Goal: Information Seeking & Learning: Learn about a topic

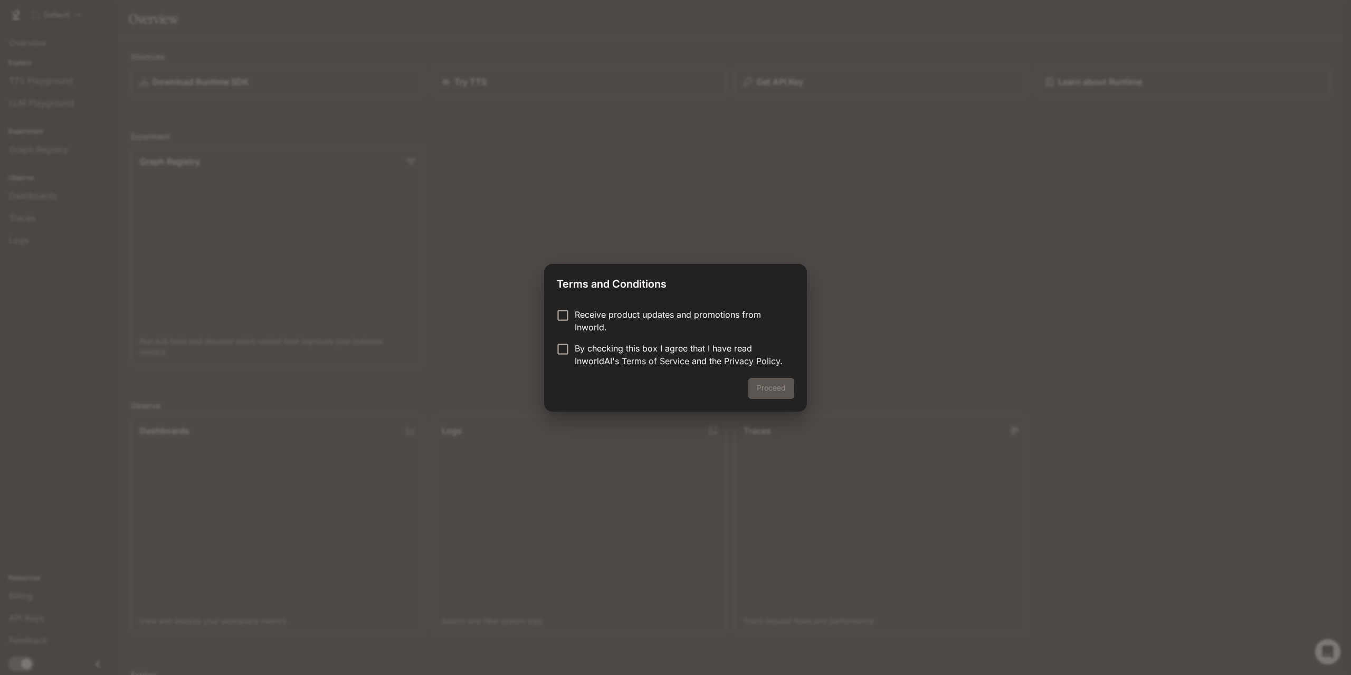
click at [612, 347] on p "By checking this box I agree that I have read InworldAI's Terms of Service and …" at bounding box center [680, 354] width 211 height 25
click at [769, 383] on button "Proceed" at bounding box center [771, 388] width 46 height 21
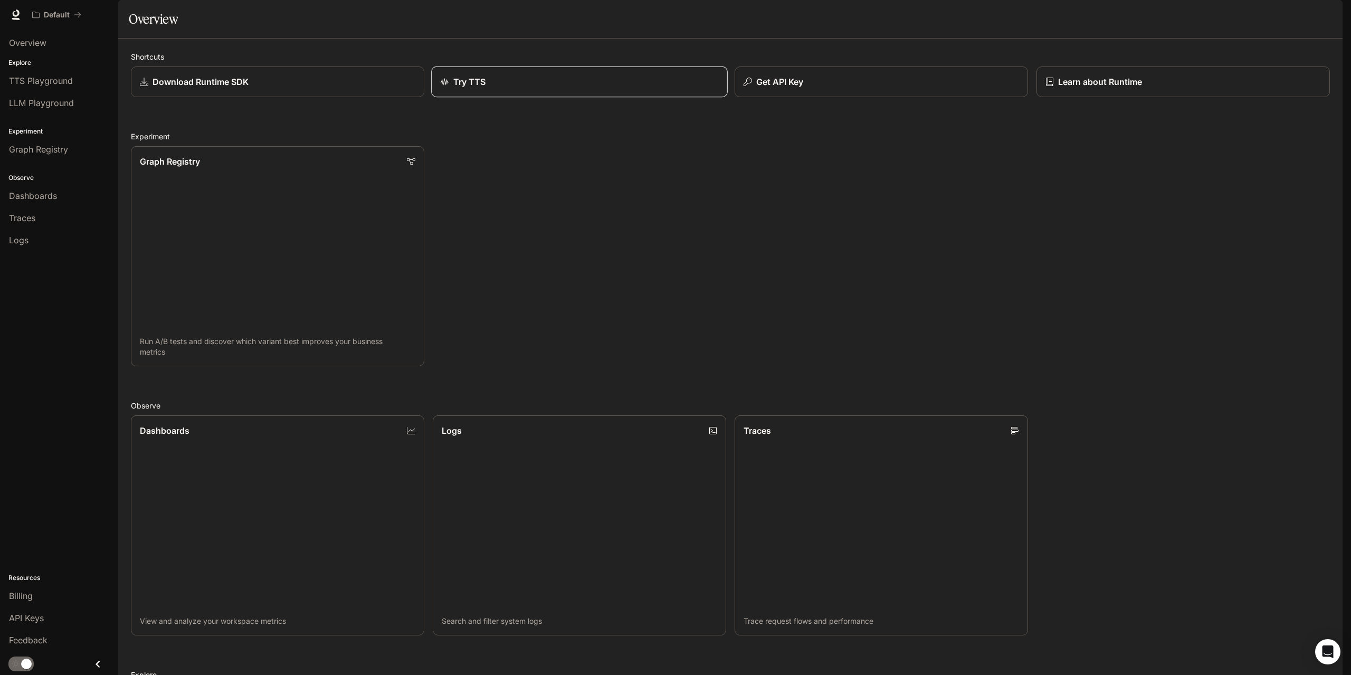
click at [470, 98] on link "Try TTS" at bounding box center [579, 81] width 297 height 31
click at [518, 88] on div "Try TTS" at bounding box center [579, 81] width 278 height 13
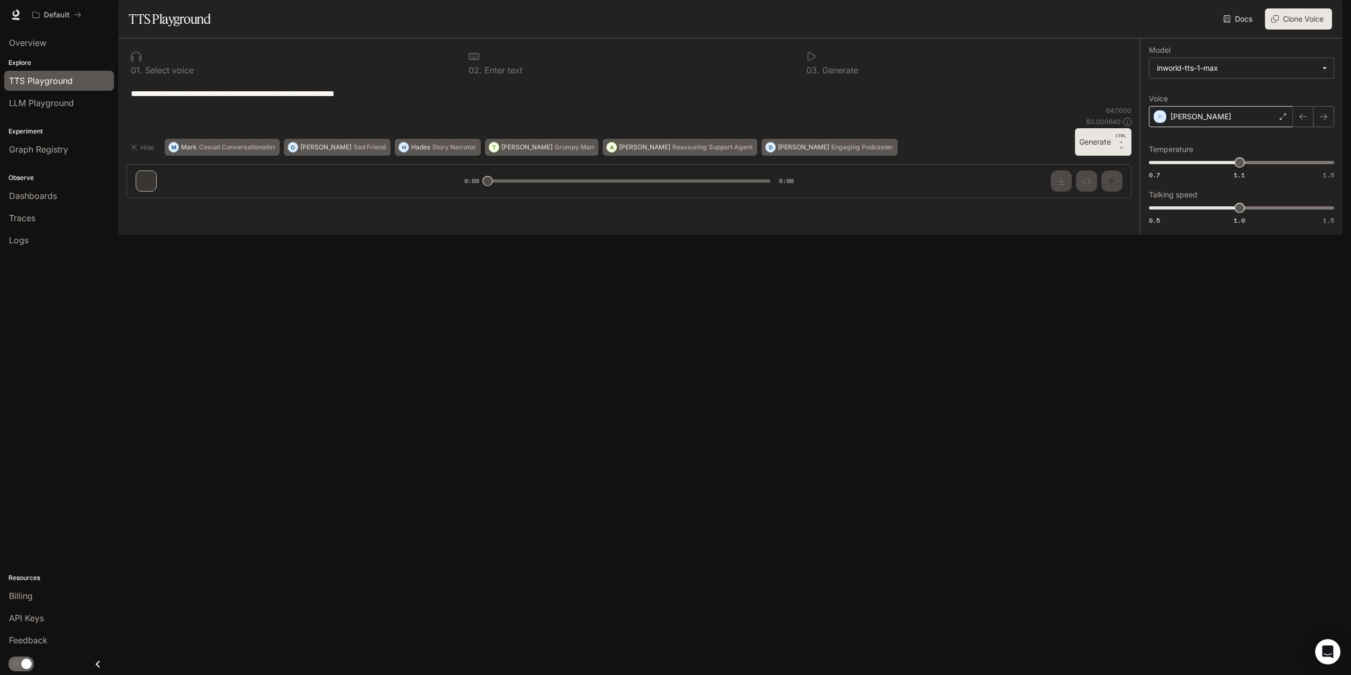
click at [1213, 127] on div "Dennis" at bounding box center [1221, 116] width 144 height 21
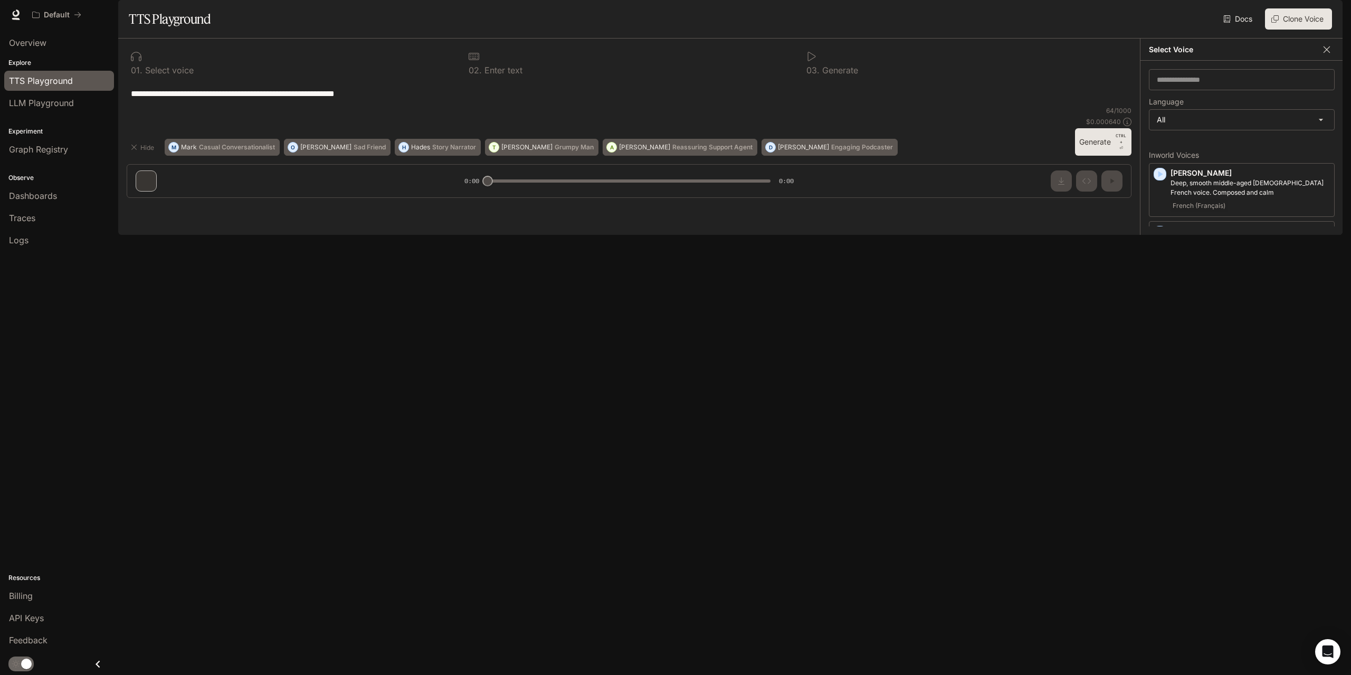
click at [1332, 58] on button "button" at bounding box center [1327, 50] width 16 height 16
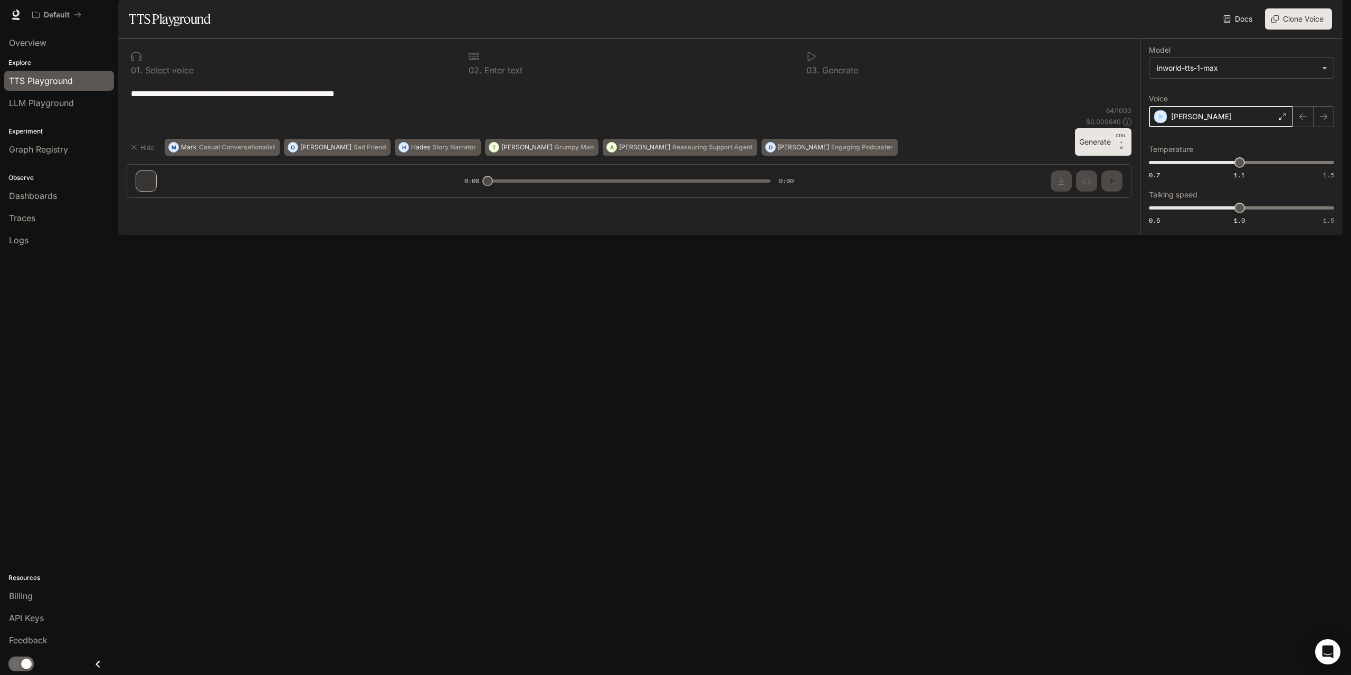
click at [1165, 123] on div "button" at bounding box center [1160, 116] width 13 height 13
click at [1243, 127] on div "Dennis" at bounding box center [1221, 116] width 144 height 21
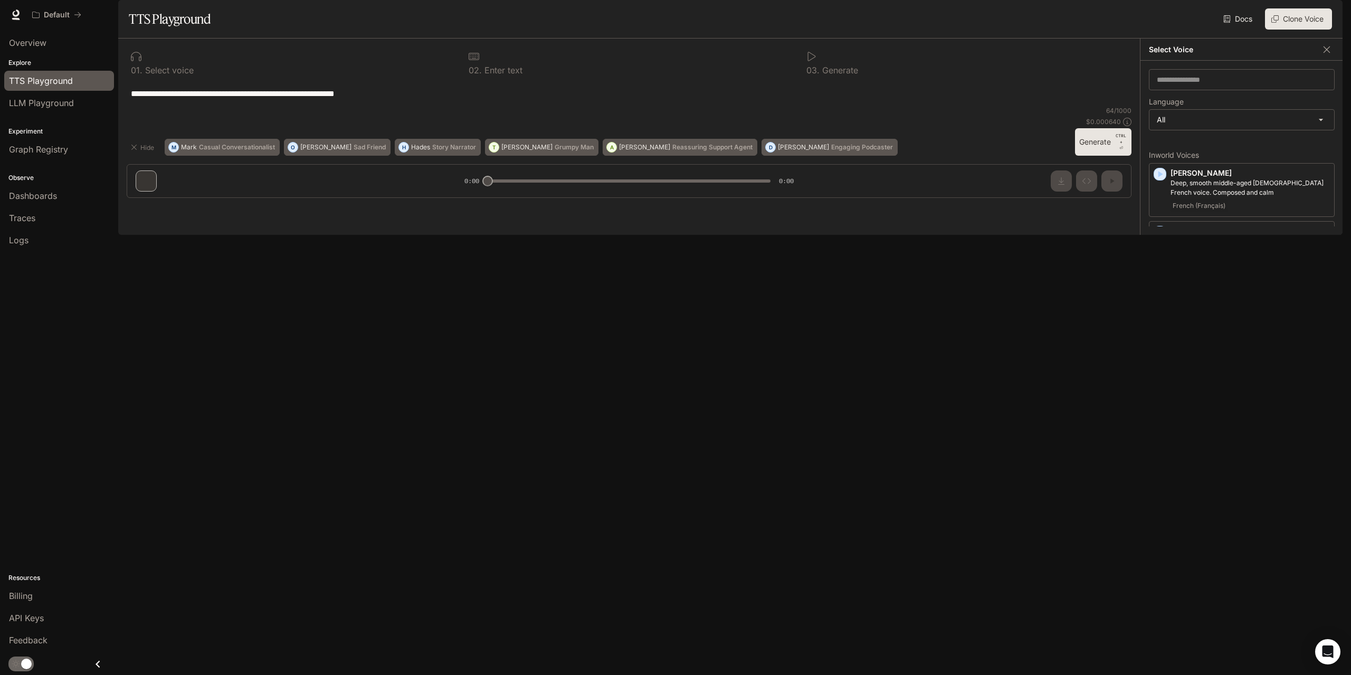
click at [1200, 294] on p "Ashley" at bounding box center [1249, 289] width 159 height 11
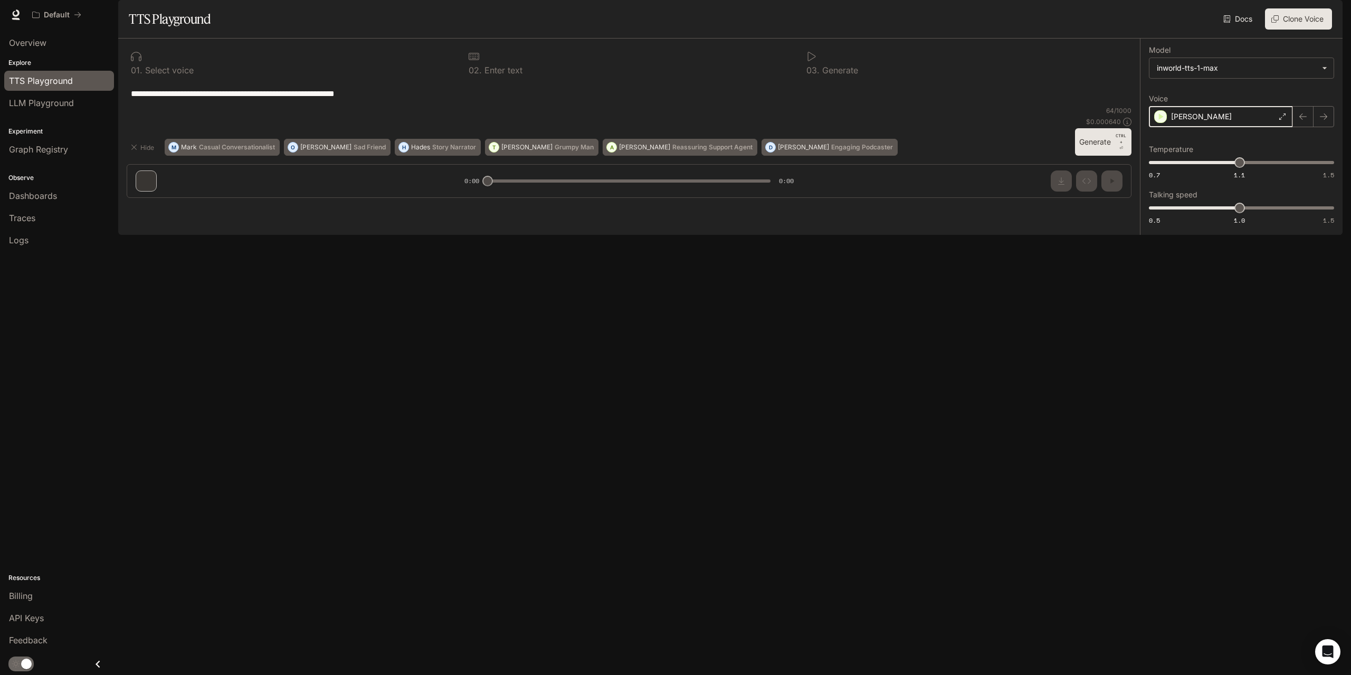
click at [1163, 122] on icon "button" at bounding box center [1160, 116] width 11 height 11
click at [1199, 127] on div "Ashley" at bounding box center [1221, 116] width 144 height 21
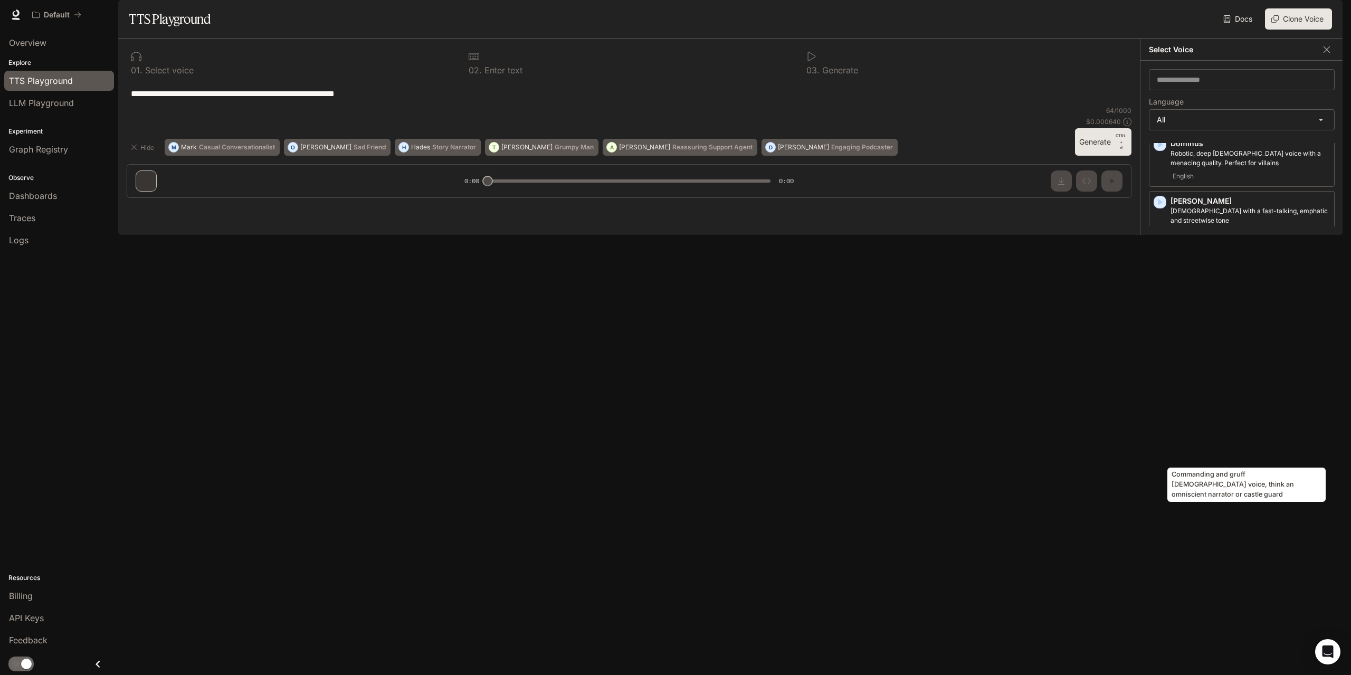
click at [1217, 457] on p "Commanding and gruff male voice, think an omniscient narrator or castle guard" at bounding box center [1249, 447] width 159 height 19
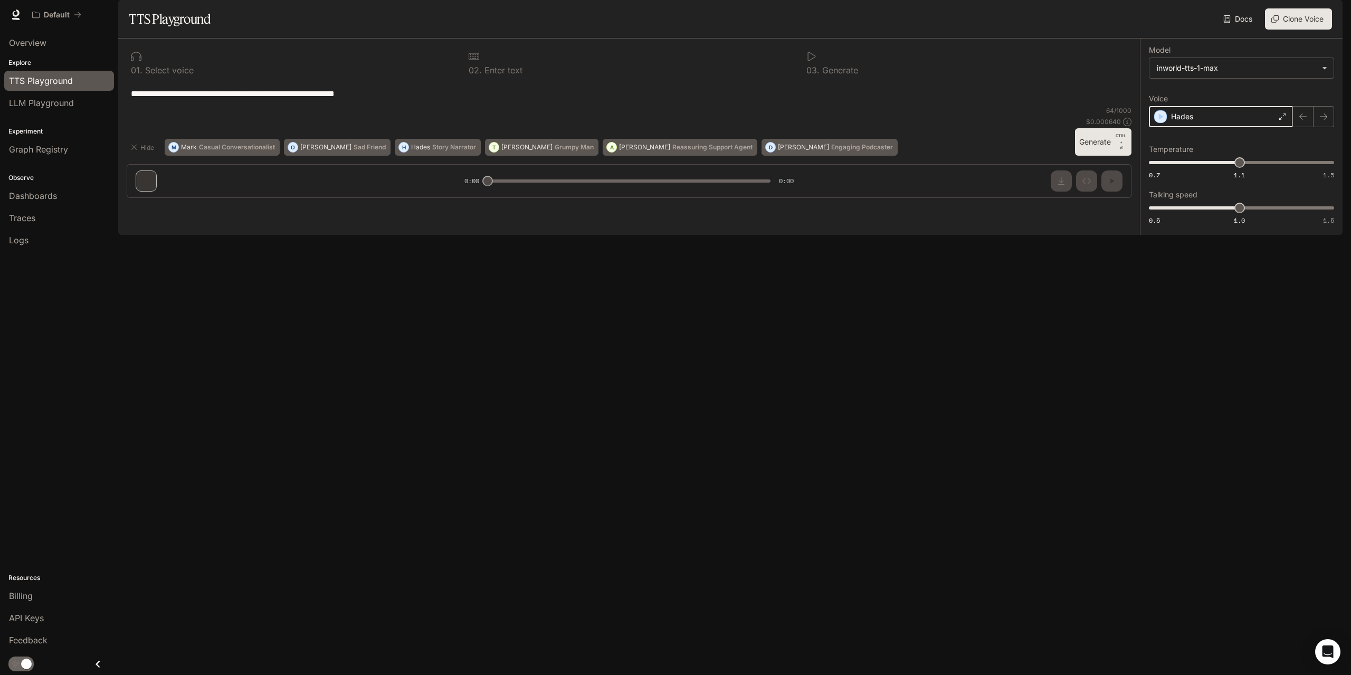
click at [1162, 120] on icon "button" at bounding box center [1161, 116] width 5 height 6
click at [1200, 127] on div "Hades" at bounding box center [1221, 116] width 144 height 21
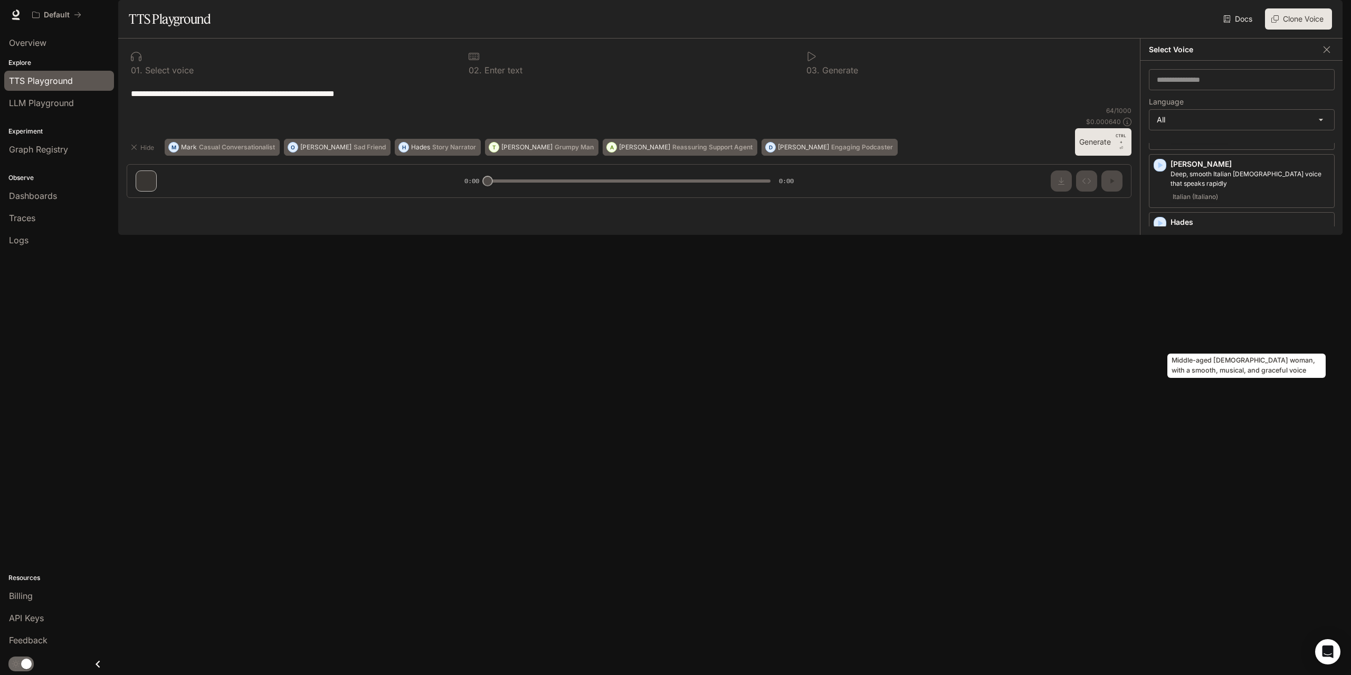
click at [1238, 332] on p "Middle-aged French woman, with a smooth, musical, and graceful voice" at bounding box center [1249, 333] width 159 height 19
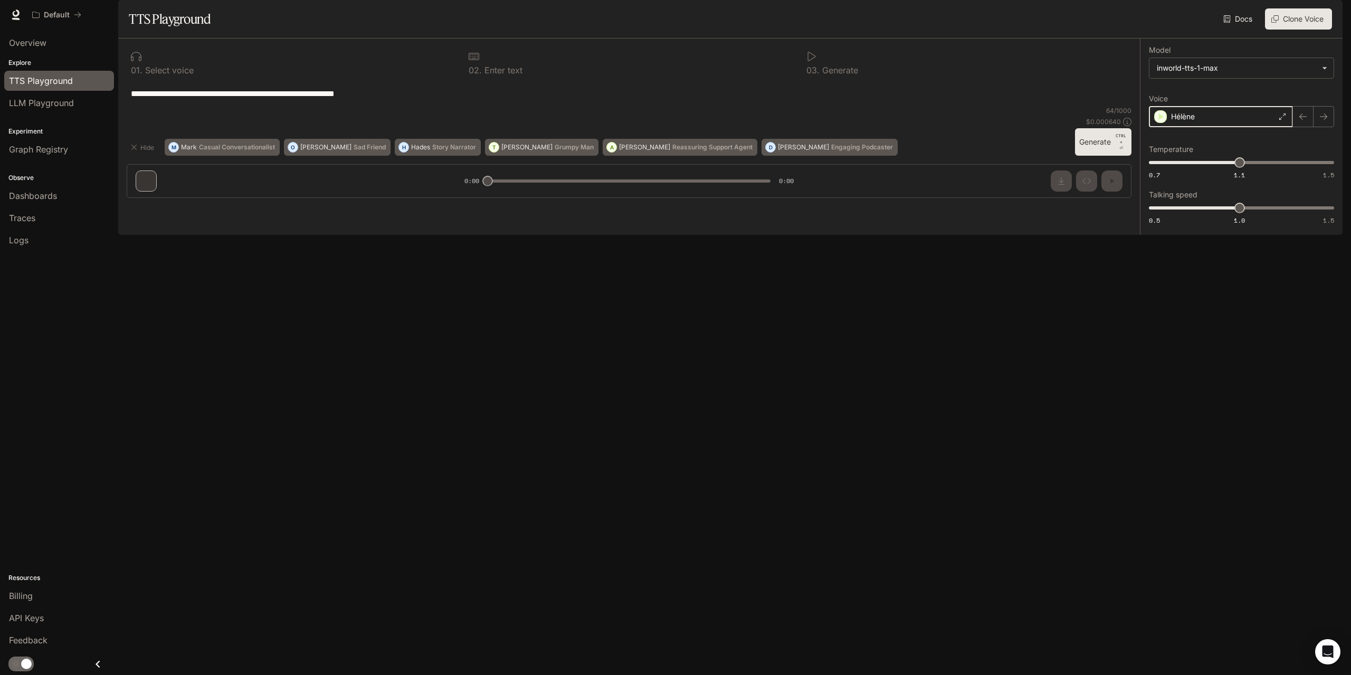
click at [1159, 120] on icon "button" at bounding box center [1161, 116] width 5 height 6
click at [1211, 127] on div "Hélène" at bounding box center [1221, 116] width 144 height 21
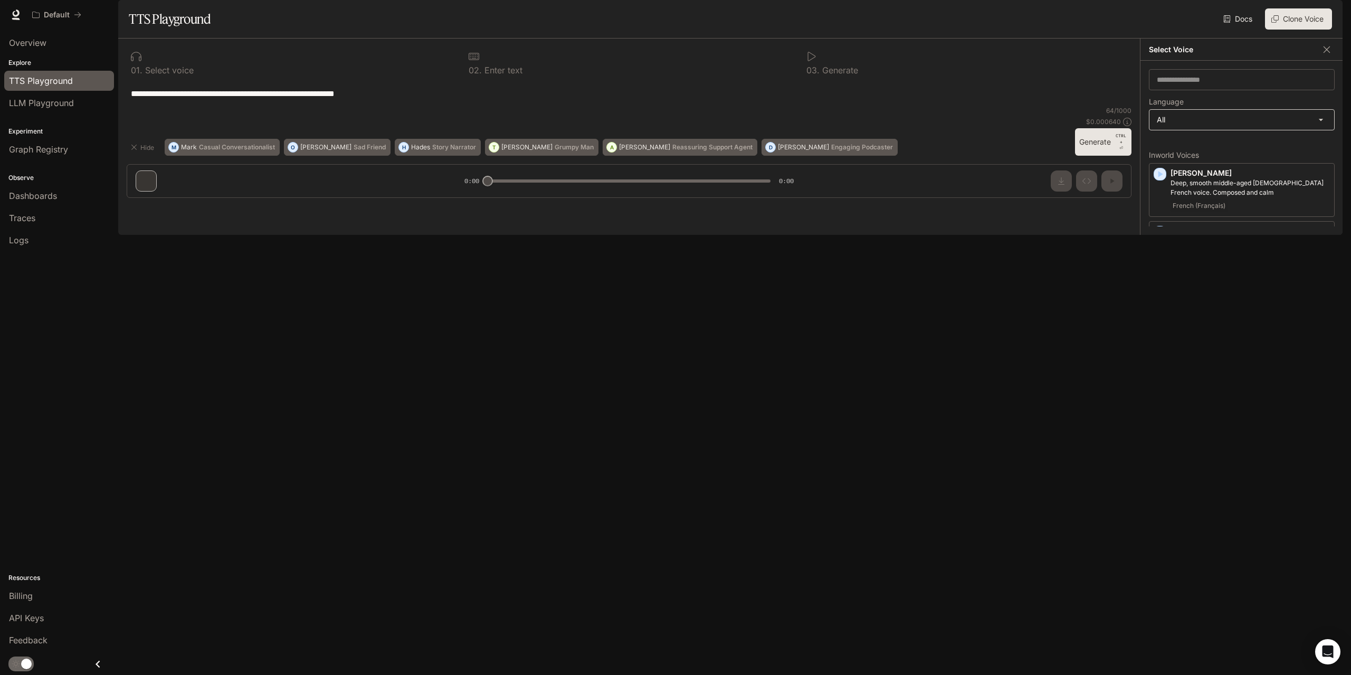
click at [1250, 150] on body "**********" at bounding box center [675, 337] width 1351 height 675
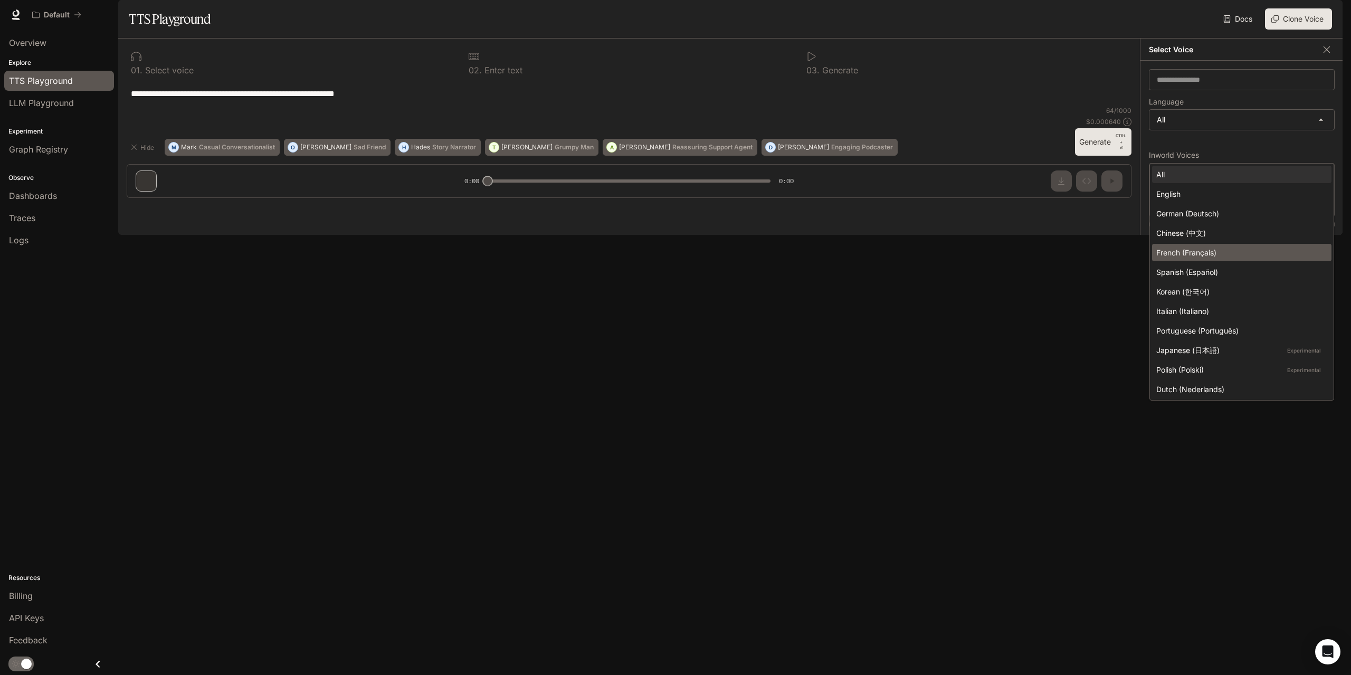
click at [1224, 256] on div "French (Français)" at bounding box center [1239, 252] width 167 height 11
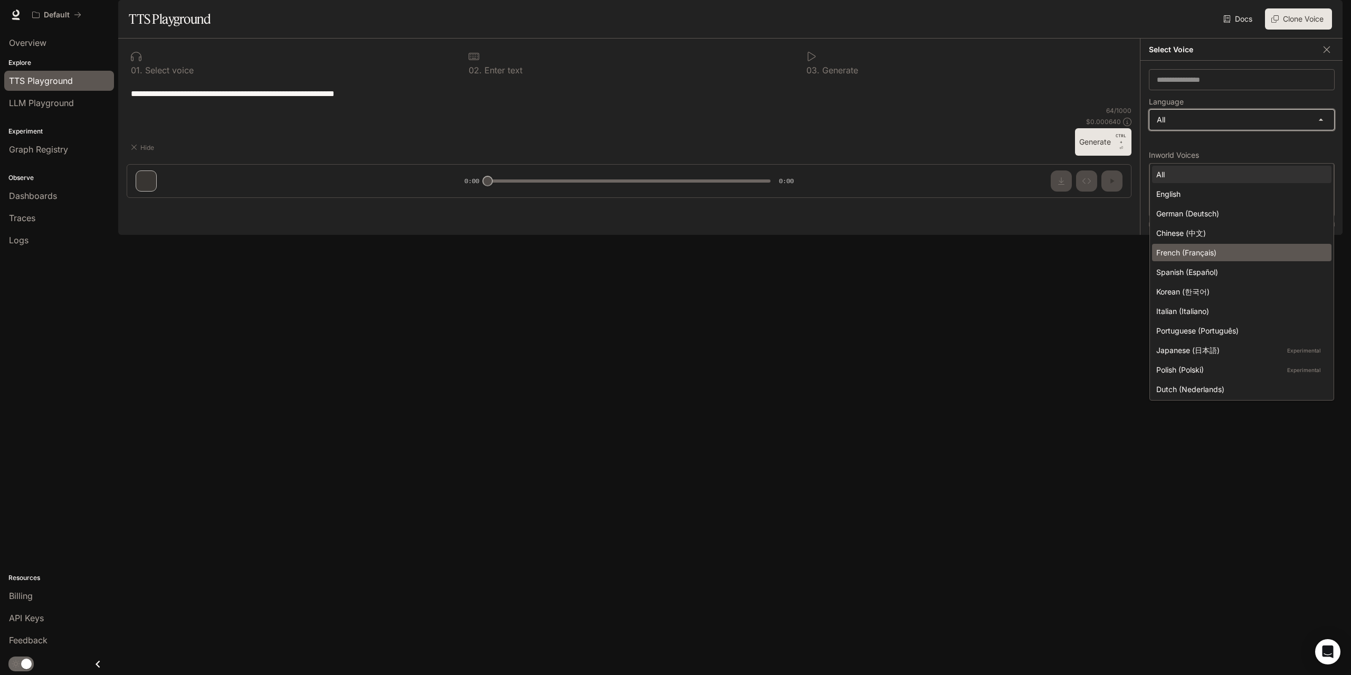
type input "*****"
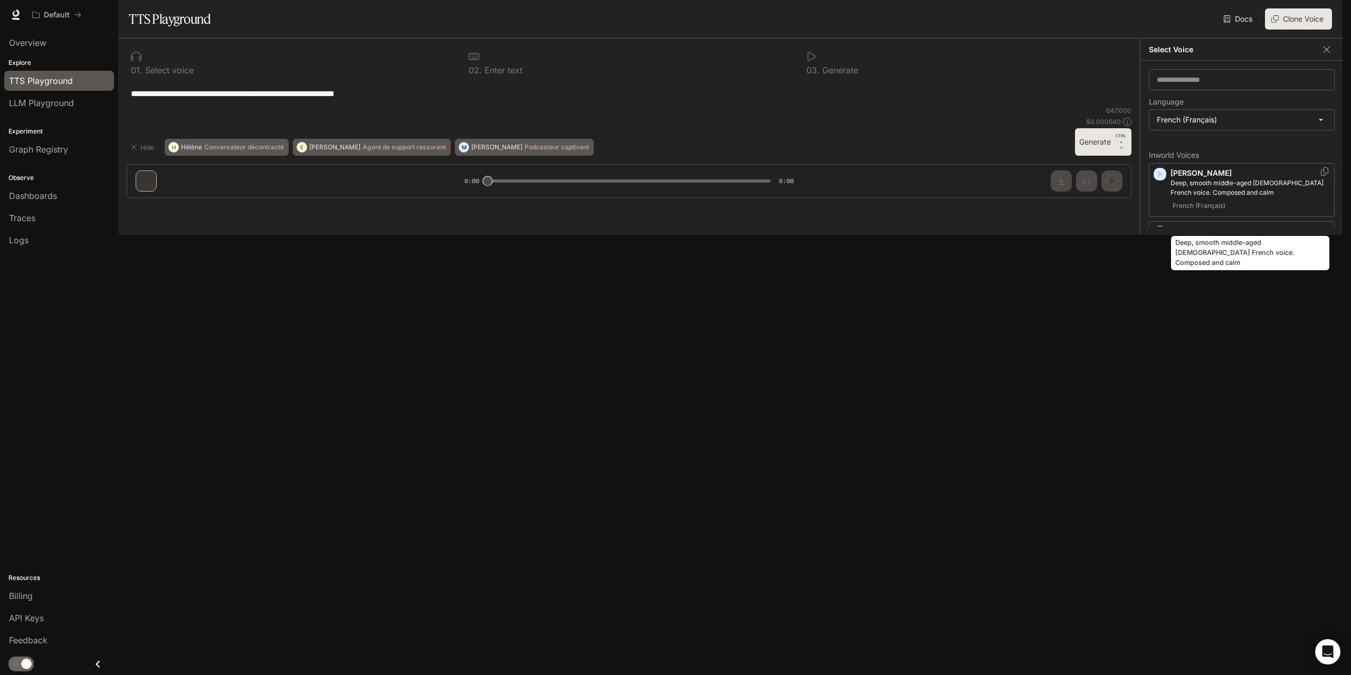
click at [1199, 197] on p "Deep, smooth middle-aged male French voice. Composed and calm" at bounding box center [1249, 187] width 159 height 19
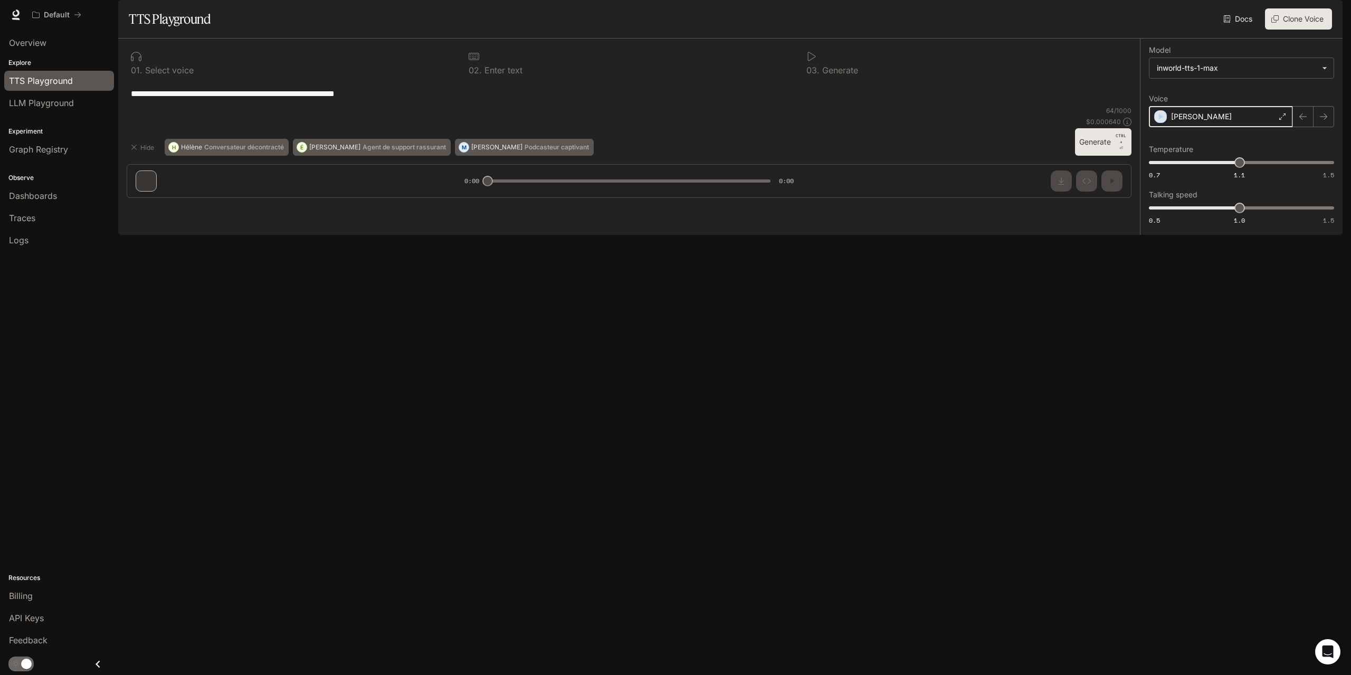
click at [1160, 122] on icon "button" at bounding box center [1160, 116] width 11 height 11
click at [1190, 127] on div "Alain" at bounding box center [1221, 116] width 144 height 21
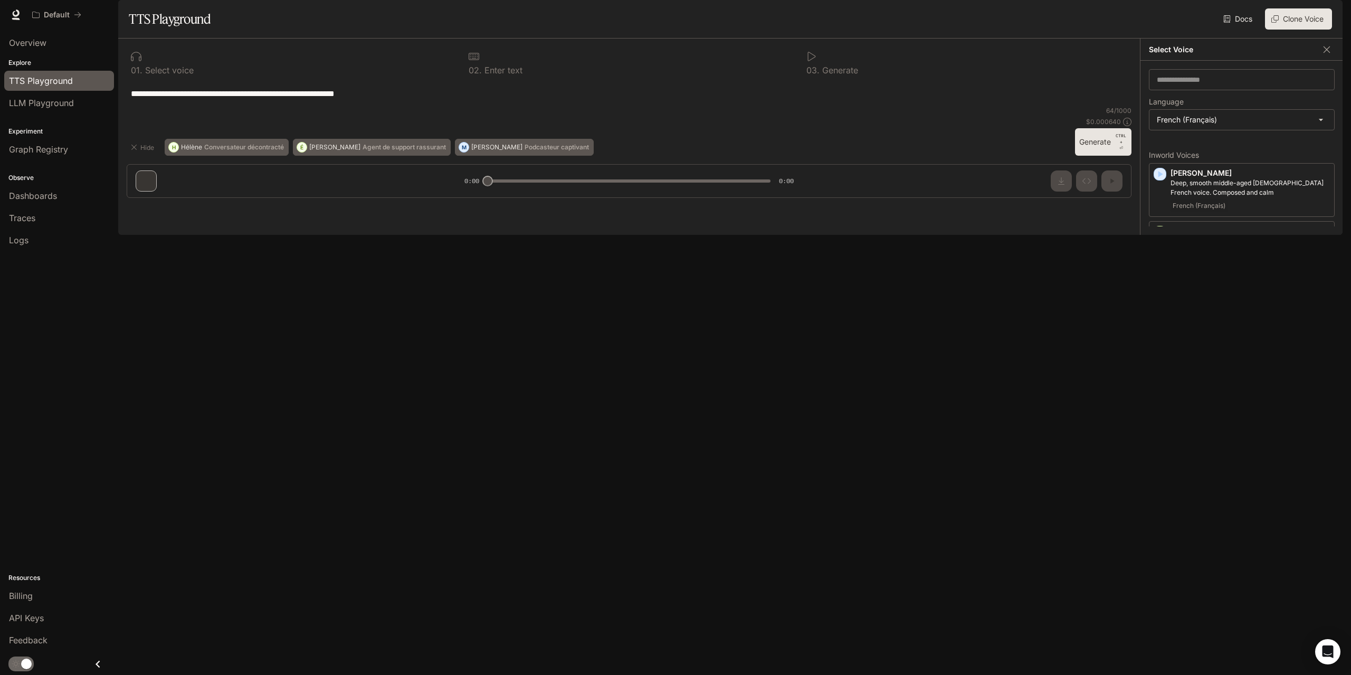
click at [1247, 386] on div "French (Français)" at bounding box center [1249, 380] width 159 height 13
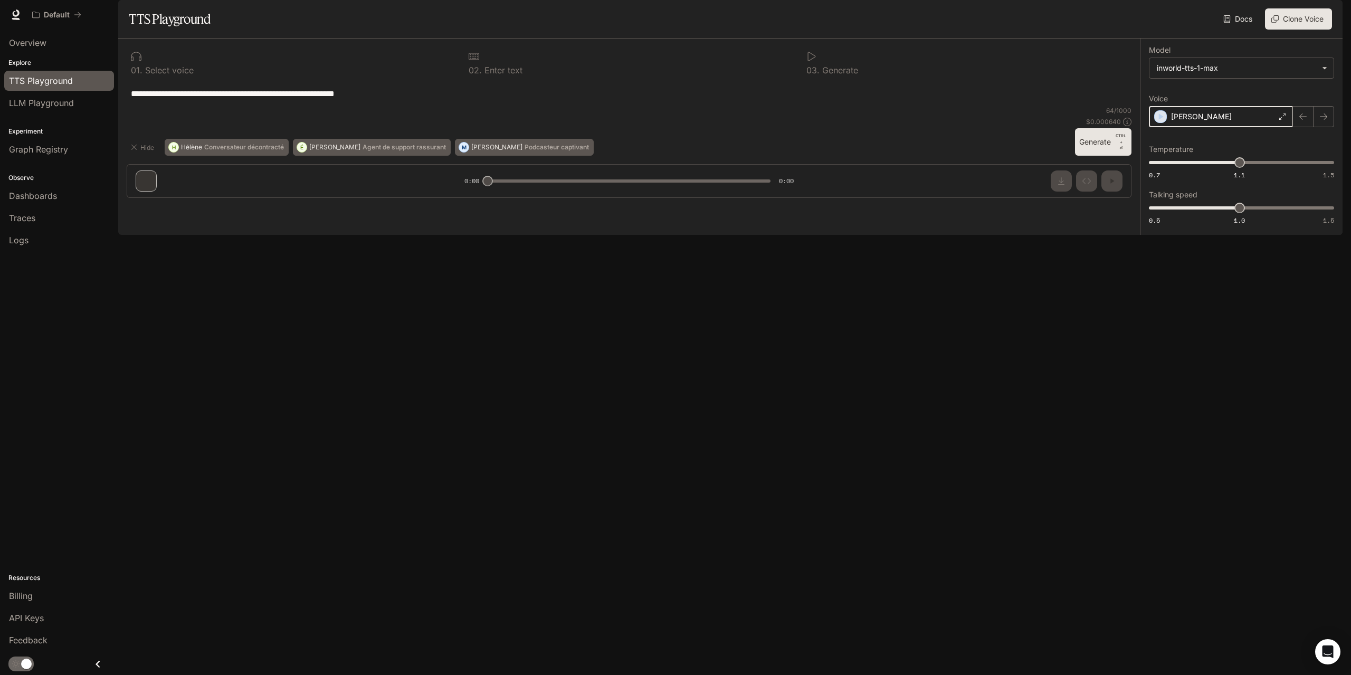
click at [1161, 120] on icon "button" at bounding box center [1161, 116] width 5 height 6
type input "****"
drag, startPoint x: 1246, startPoint y: 194, endPoint x: 1290, endPoint y: 187, distance: 44.8
click at [1290, 168] on span "1.33" at bounding box center [1291, 162] width 11 height 11
click at [1161, 120] on icon "button" at bounding box center [1161, 116] width 5 height 6
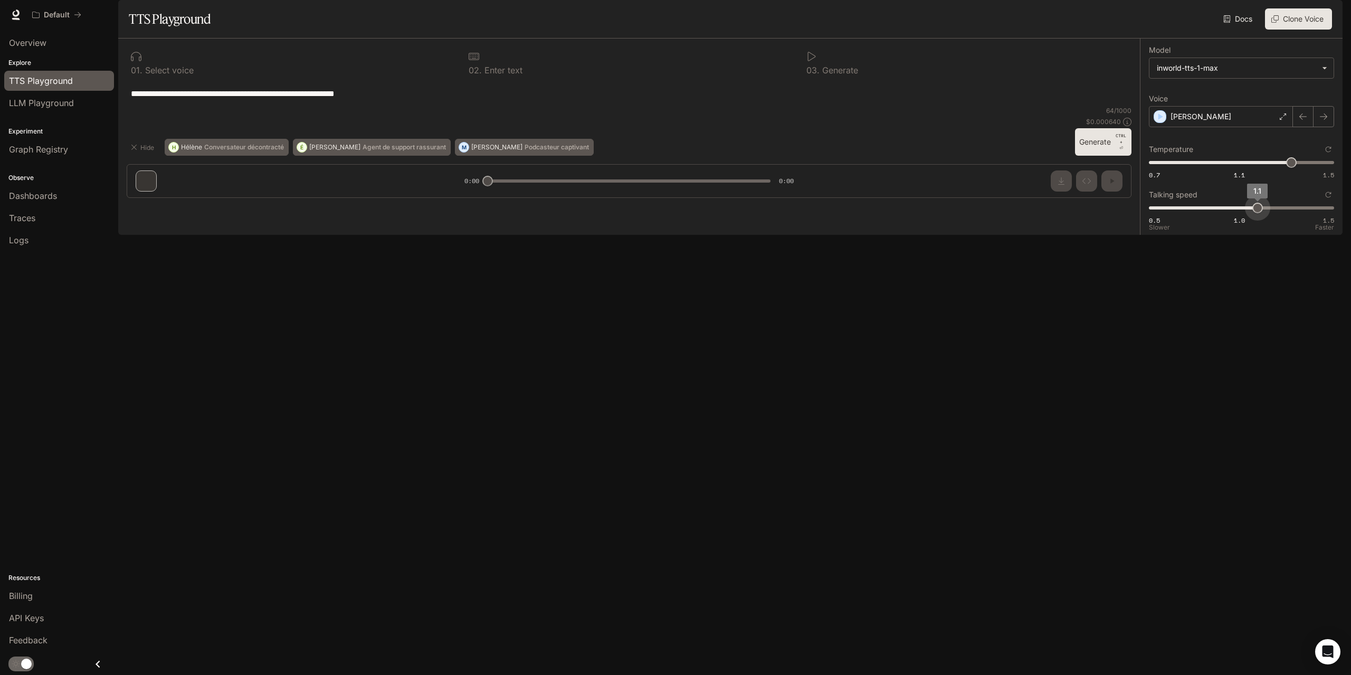
drag, startPoint x: 1242, startPoint y: 239, endPoint x: 1262, endPoint y: 240, distance: 20.1
click at [1262, 213] on span "1.1" at bounding box center [1257, 208] width 11 height 11
type input "***"
drag, startPoint x: 1279, startPoint y: 241, endPoint x: 1293, endPoint y: 245, distance: 14.4
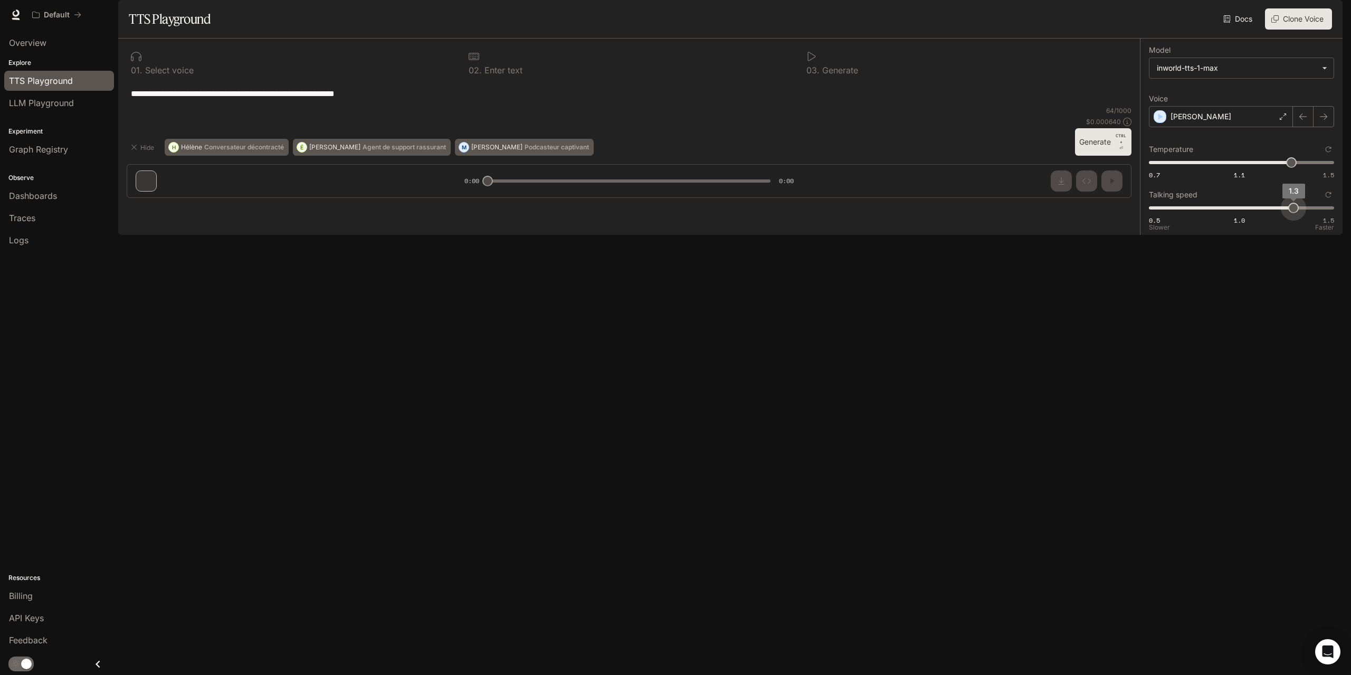
click at [1293, 213] on span "1.3" at bounding box center [1293, 208] width 11 height 11
click at [1164, 122] on icon "button" at bounding box center [1160, 116] width 11 height 11
click at [524, 150] on p "Podcasteur captivant" at bounding box center [556, 147] width 64 height 6
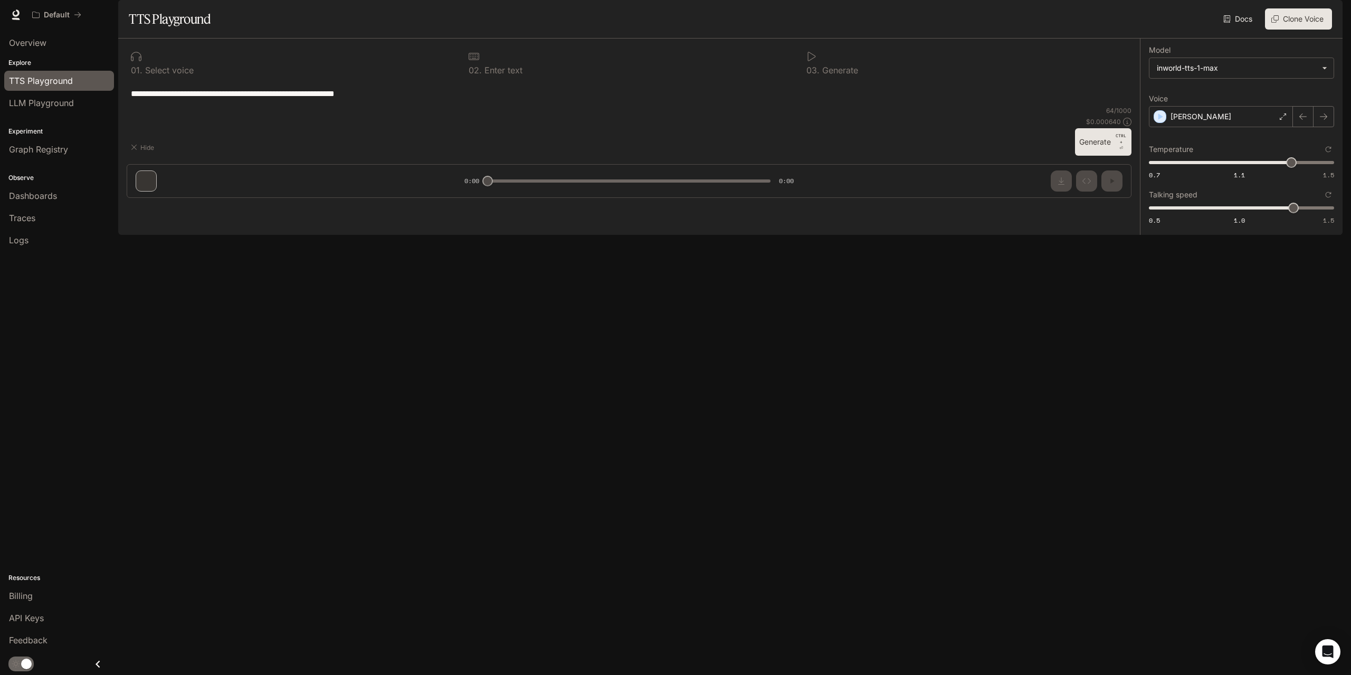
type textarea "**********"
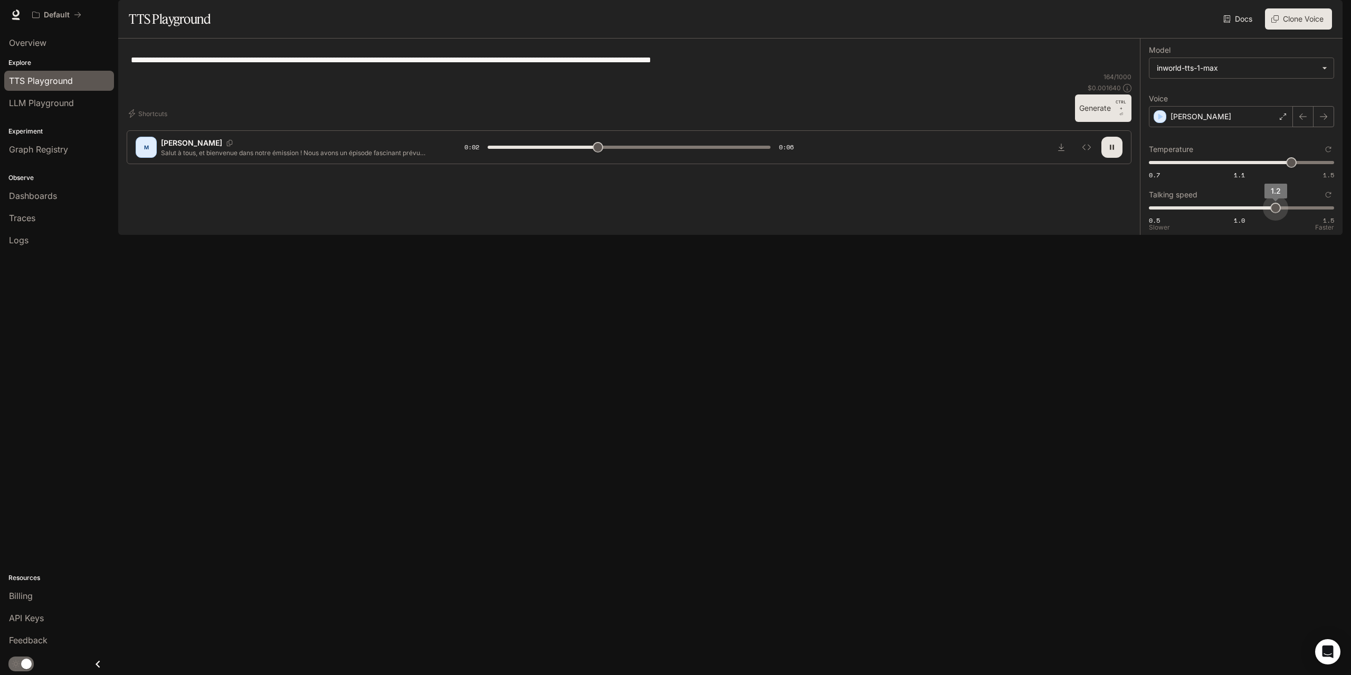
type input "***"
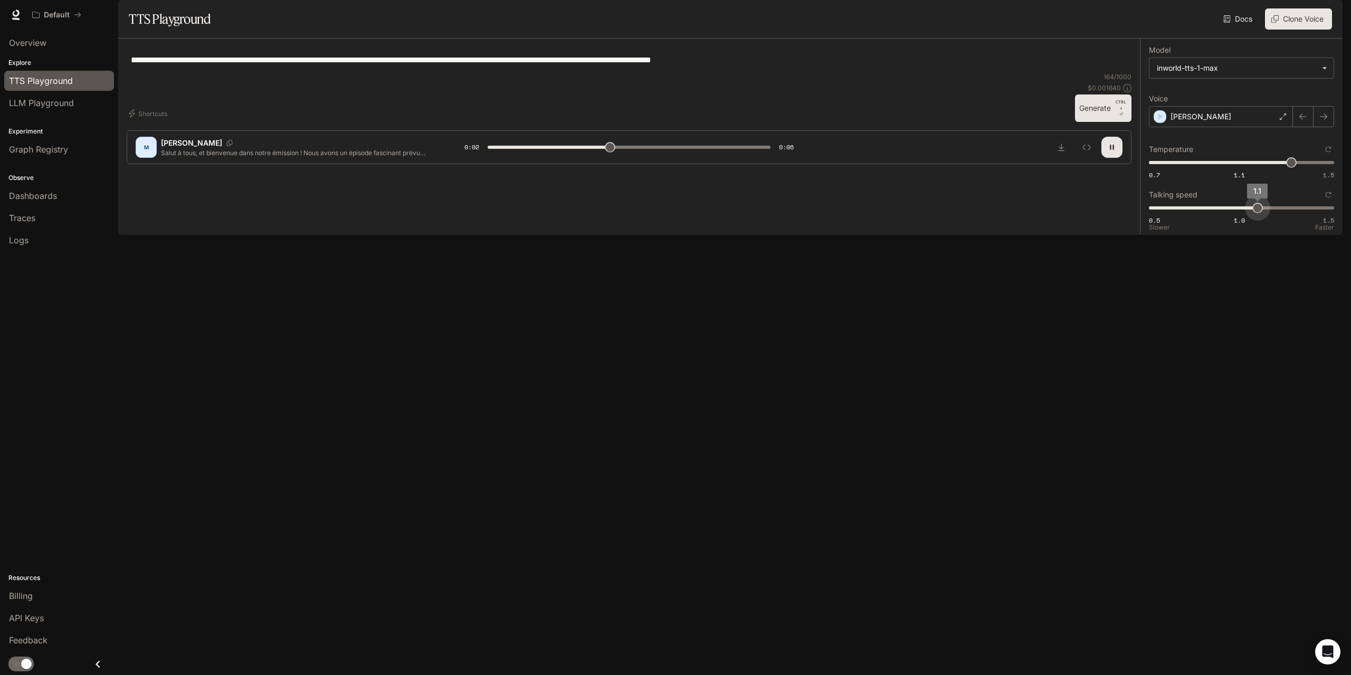
type input "*"
drag, startPoint x: 1295, startPoint y: 234, endPoint x: 1243, endPoint y: 230, distance: 52.5
click at [1243, 213] on span "1" at bounding box center [1239, 208] width 11 height 11
type input "*"
click at [1232, 14] on span "Runtime" at bounding box center [1228, 14] width 30 height 13
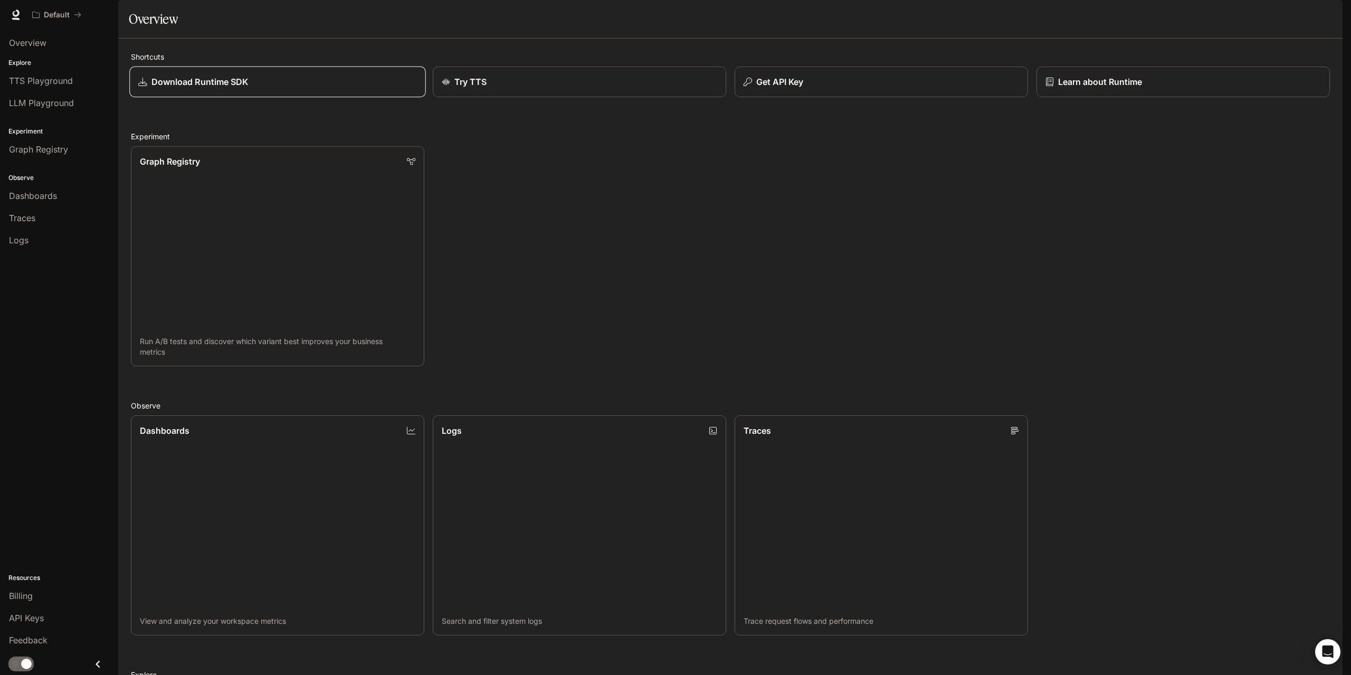
click at [335, 88] on div "Download Runtime SDK" at bounding box center [277, 81] width 278 height 13
click at [72, 16] on div "Default" at bounding box center [53, 15] width 42 height 9
click at [771, 88] on p "Get API Key" at bounding box center [778, 81] width 47 height 13
click at [69, 79] on span "TTS Playground" at bounding box center [41, 80] width 64 height 13
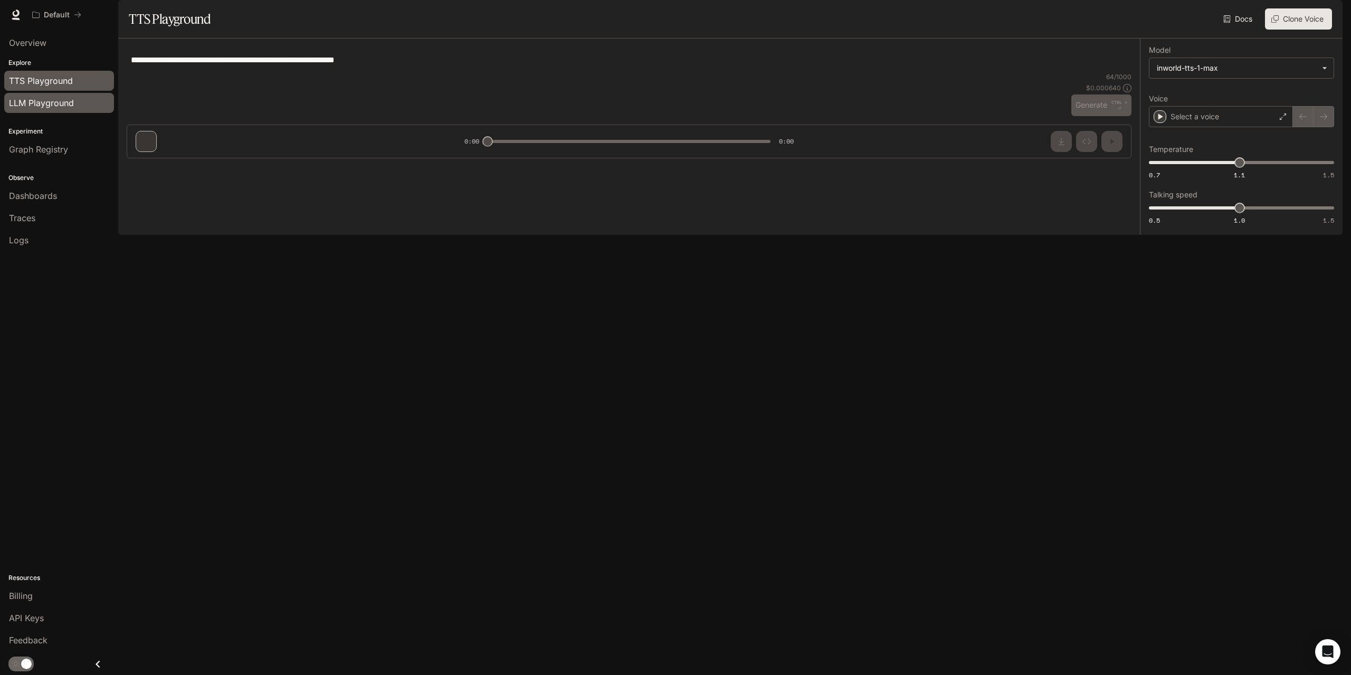
type textarea "**********"
type input "****"
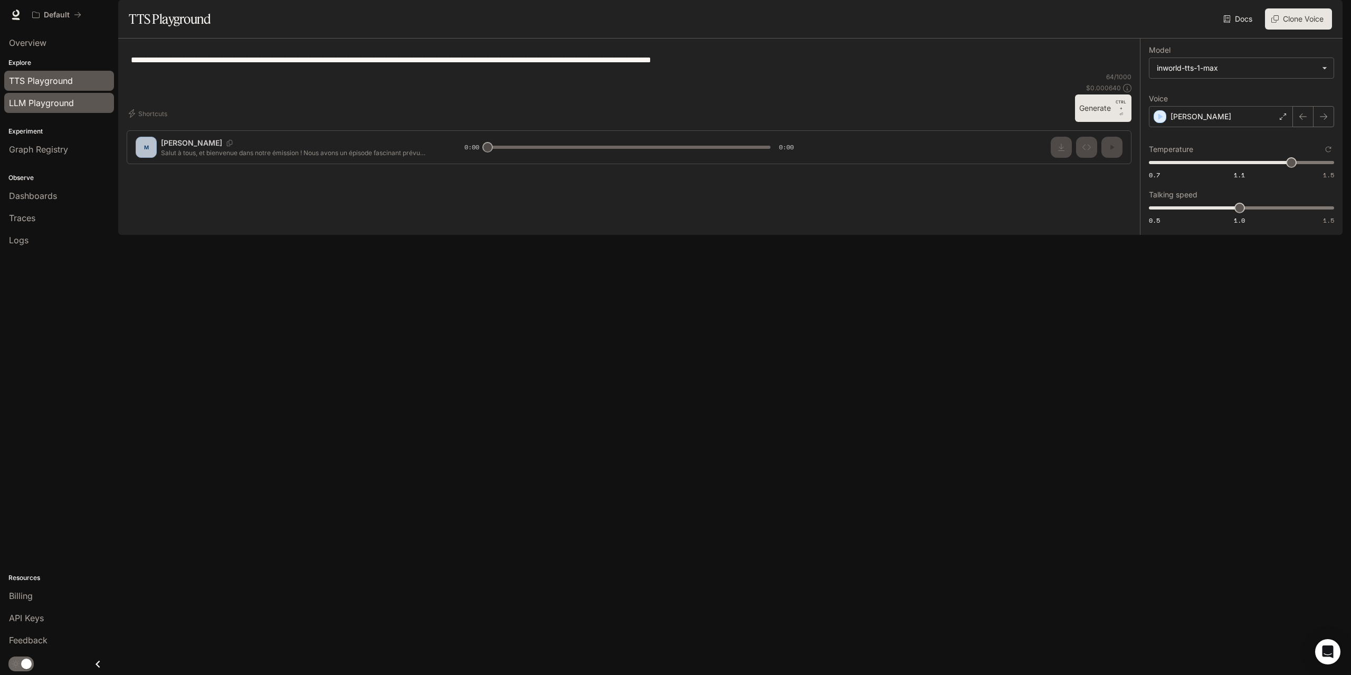
click at [72, 104] on span "LLM Playground" at bounding box center [41, 103] width 65 height 13
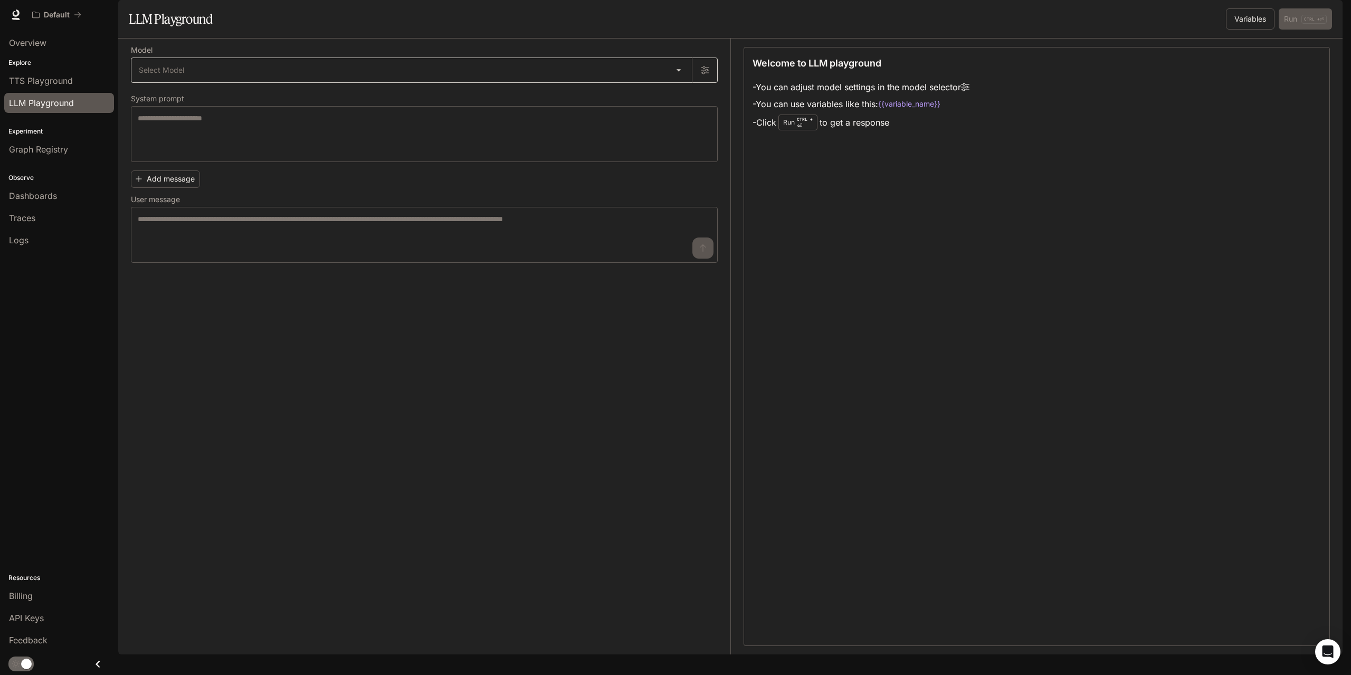
click at [315, 99] on body "Skip to main content Default Runtime Runtime Documentation Documentation Portal…" at bounding box center [675, 337] width 1351 height 675
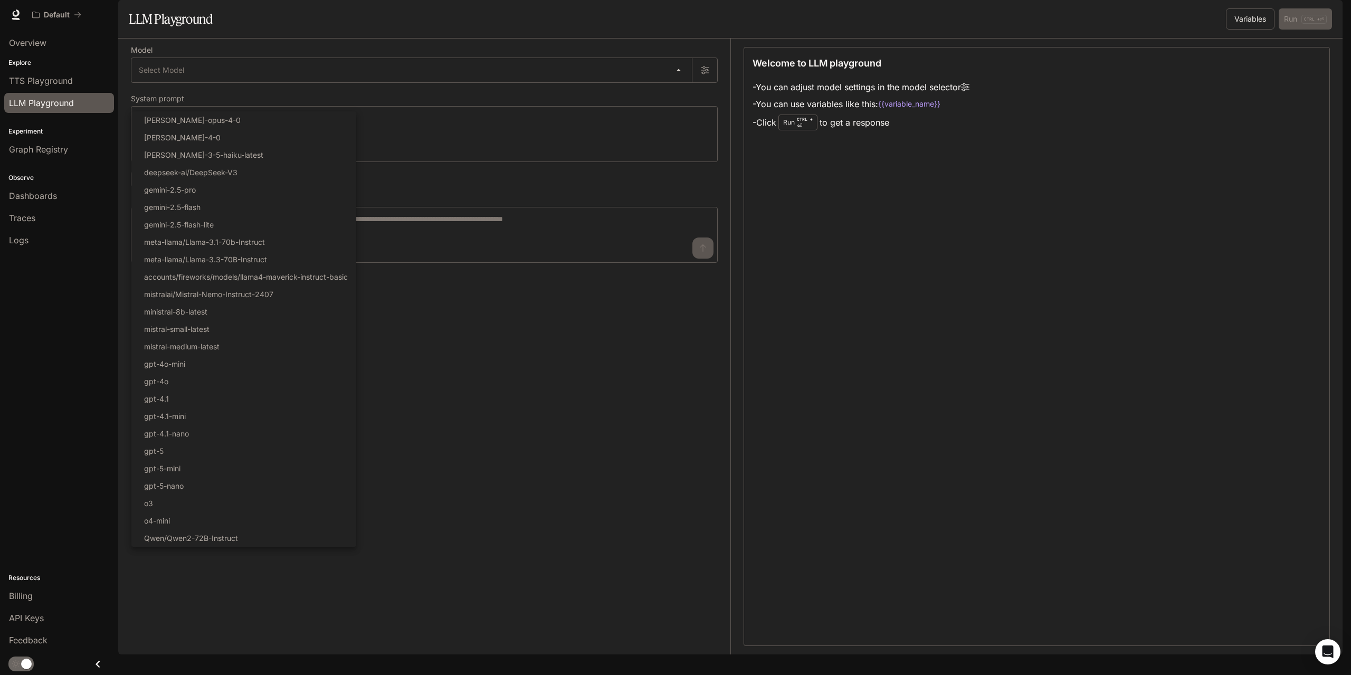
click at [508, 400] on div at bounding box center [675, 337] width 1351 height 675
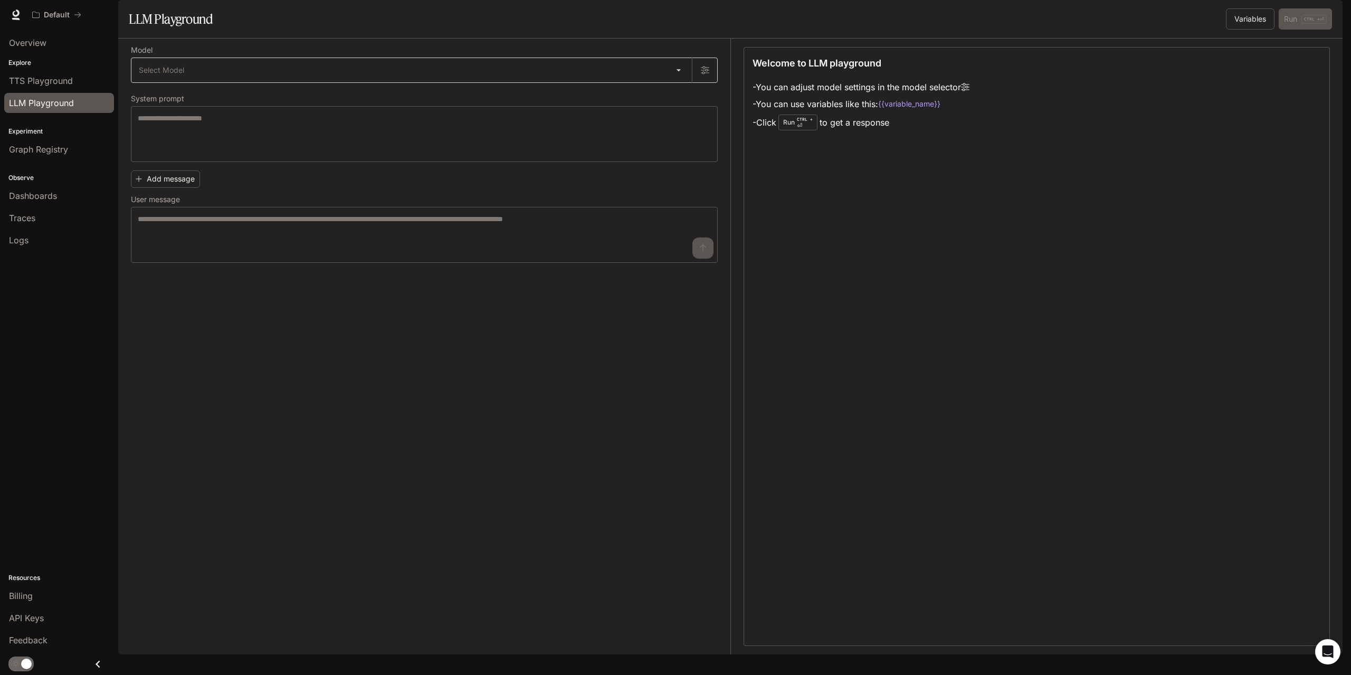
click at [340, 96] on body "Skip to main content Default Runtime Runtime Documentation Documentation Portal…" at bounding box center [675, 337] width 1351 height 675
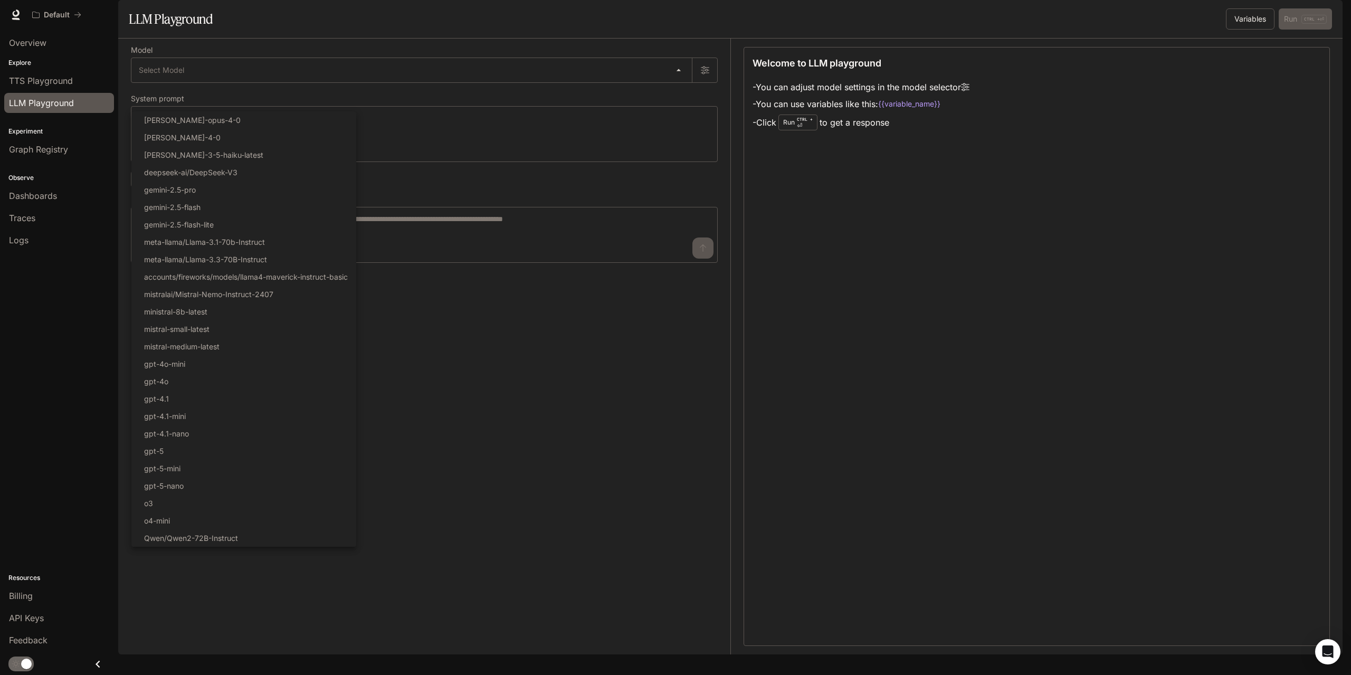
click at [34, 77] on div at bounding box center [675, 337] width 1351 height 675
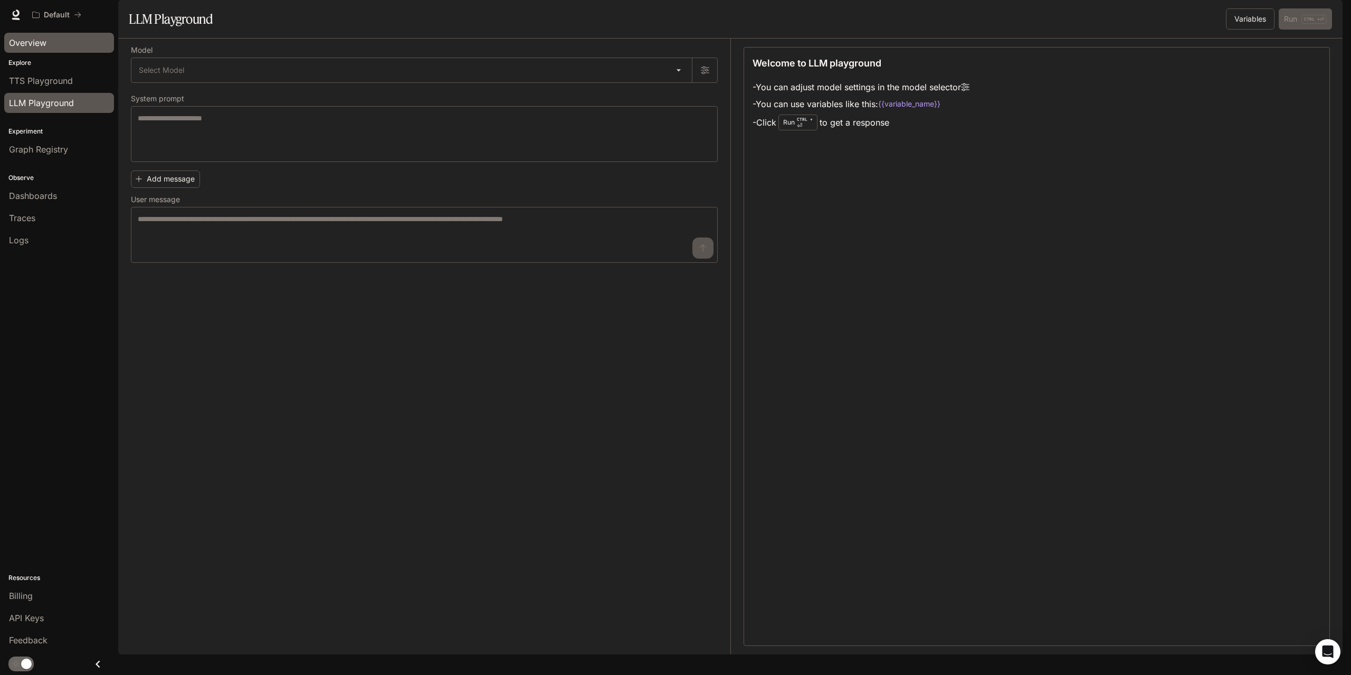
click at [34, 44] on span "Overview" at bounding box center [27, 42] width 37 height 13
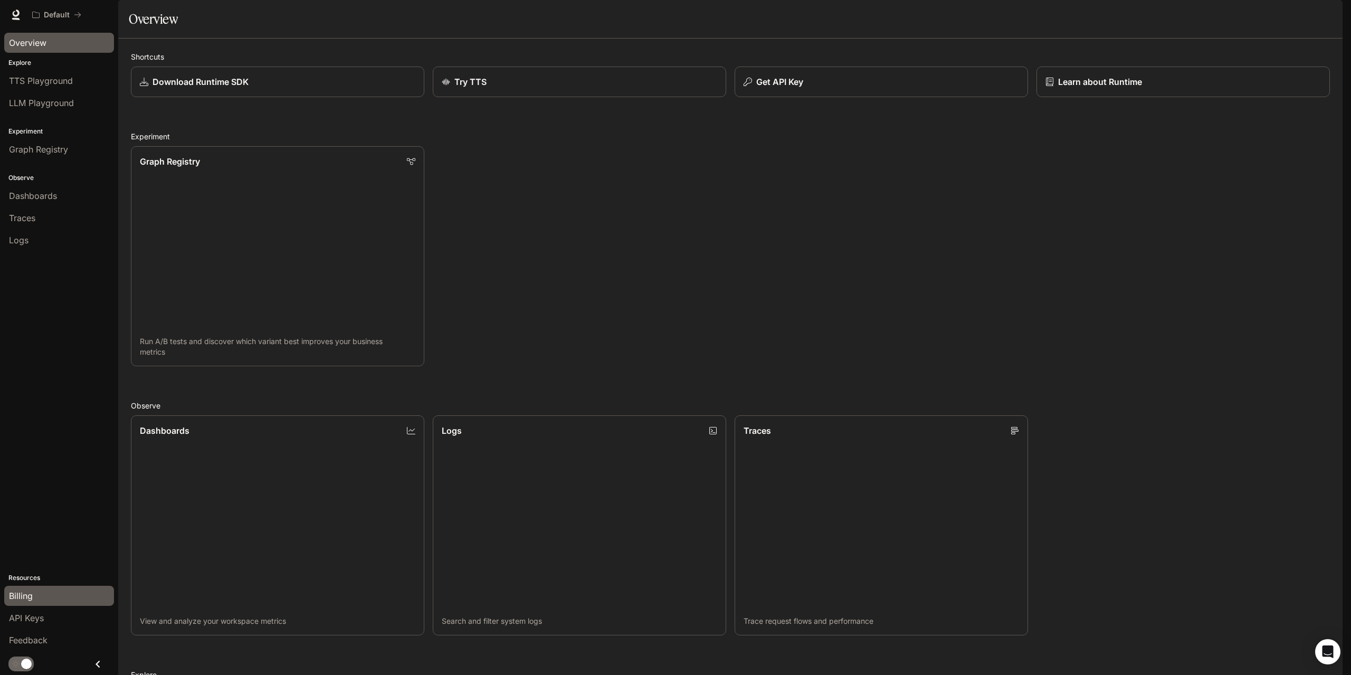
click at [29, 594] on span "Billing" at bounding box center [21, 595] width 24 height 13
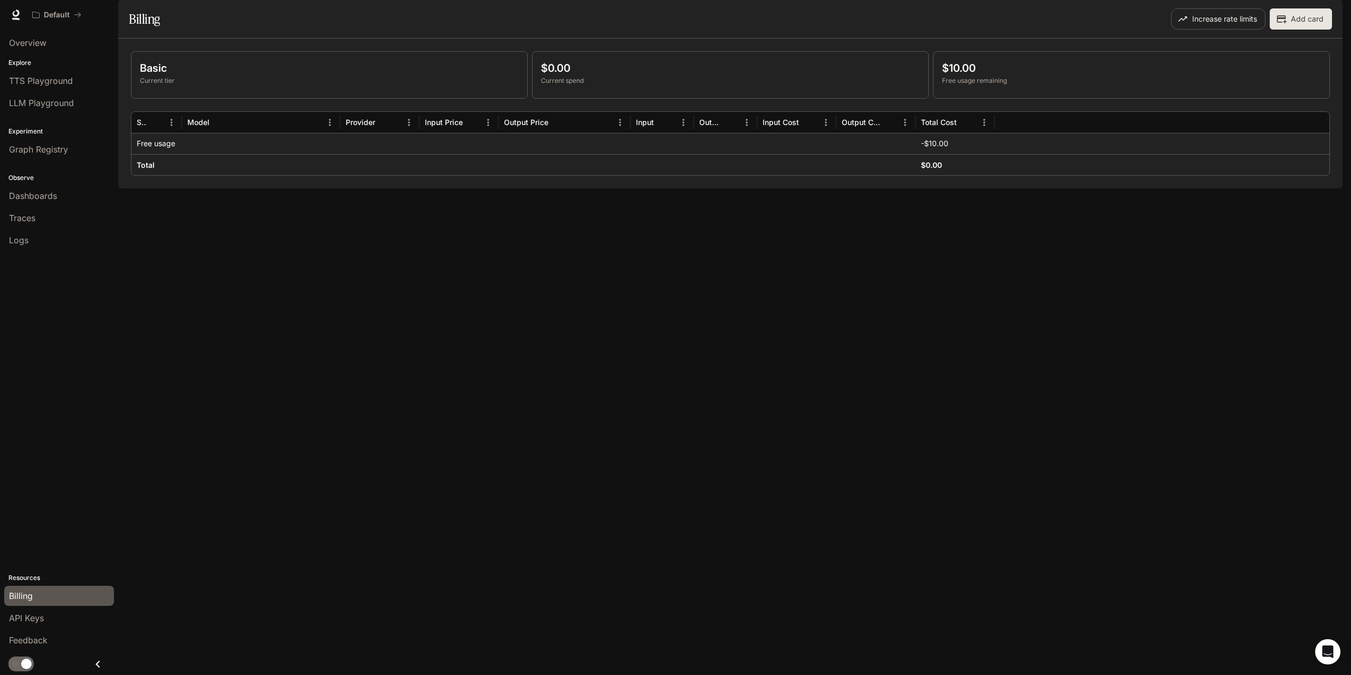
click at [1272, 16] on span "Documentation" at bounding box center [1279, 14] width 52 height 13
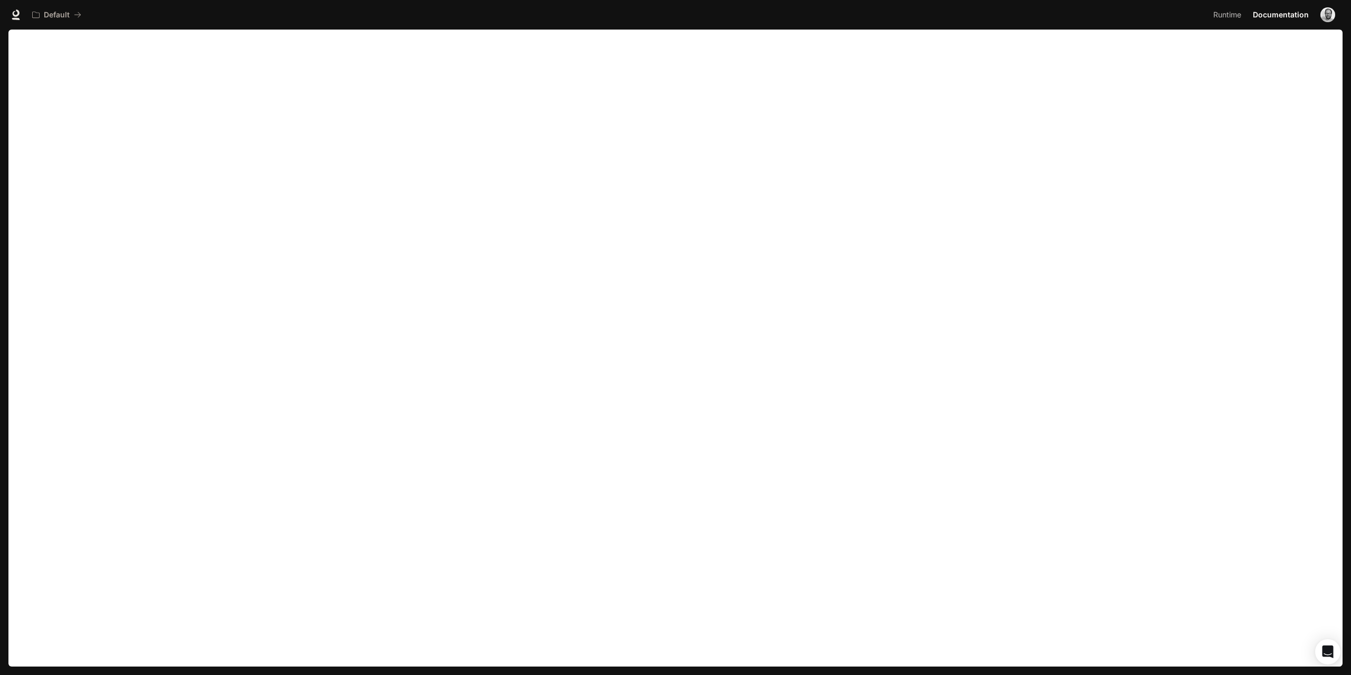
click at [1345, 15] on div "Default Runtime Runtime Documentation Documentation" at bounding box center [675, 15] width 1351 height 30
click at [1332, 14] on img "button" at bounding box center [1327, 14] width 15 height 15
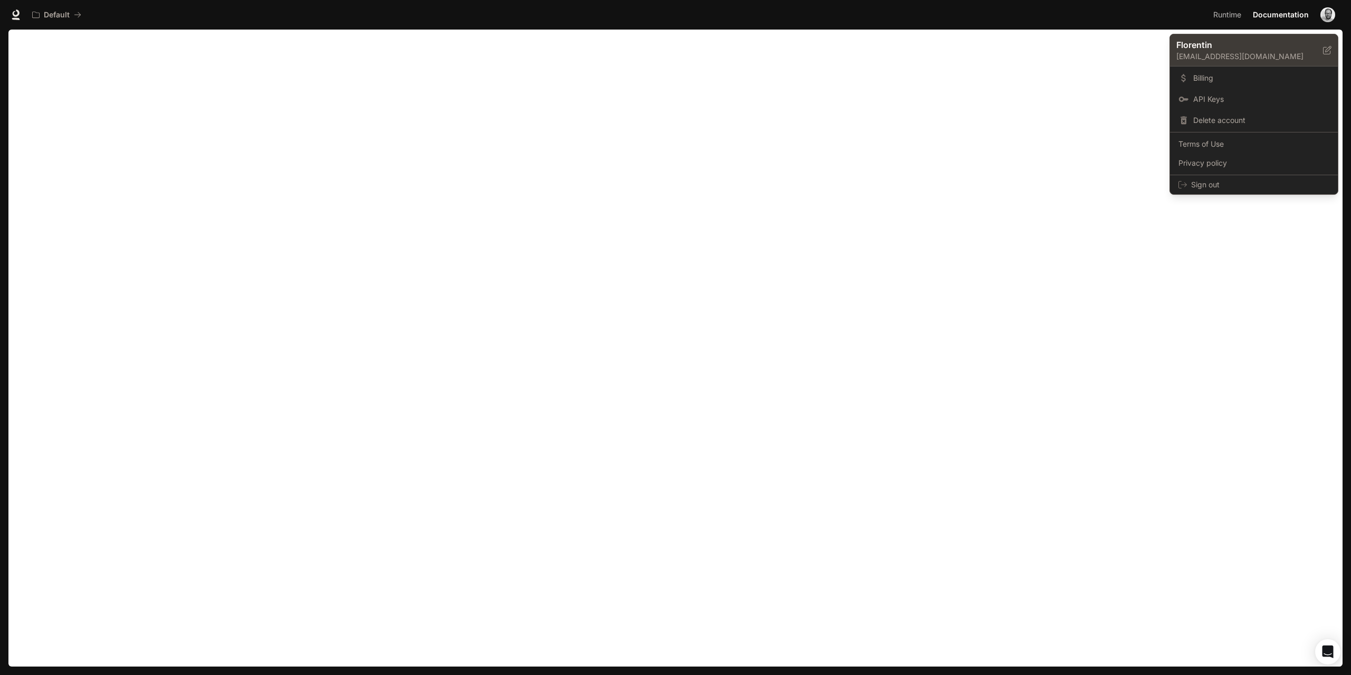
click at [1213, 47] on p "Florentin" at bounding box center [1241, 45] width 130 height 13
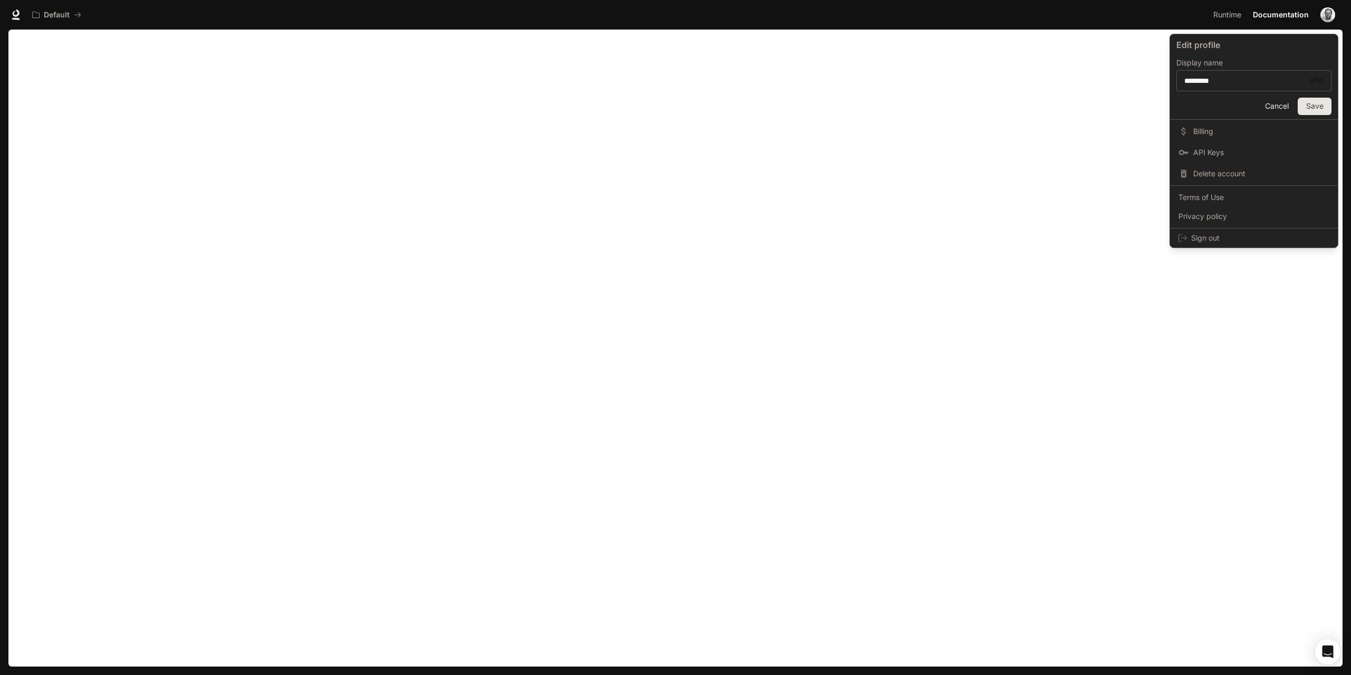
click at [328, 43] on div at bounding box center [675, 337] width 1351 height 675
